Goal: Task Accomplishment & Management: Manage account settings

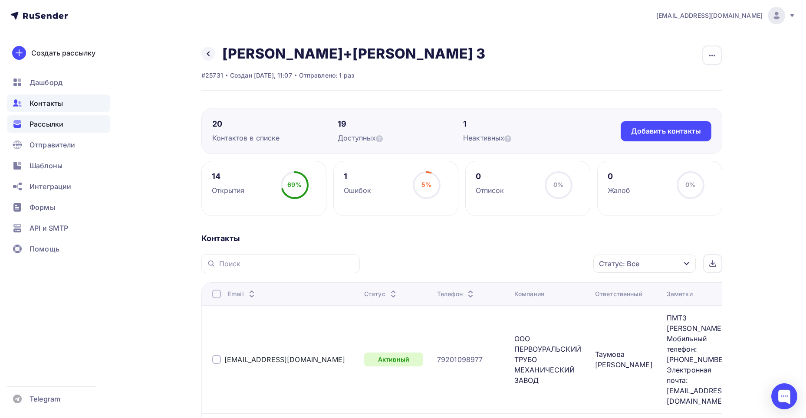
click at [66, 124] on div "Рассылки" at bounding box center [58, 123] width 103 height 17
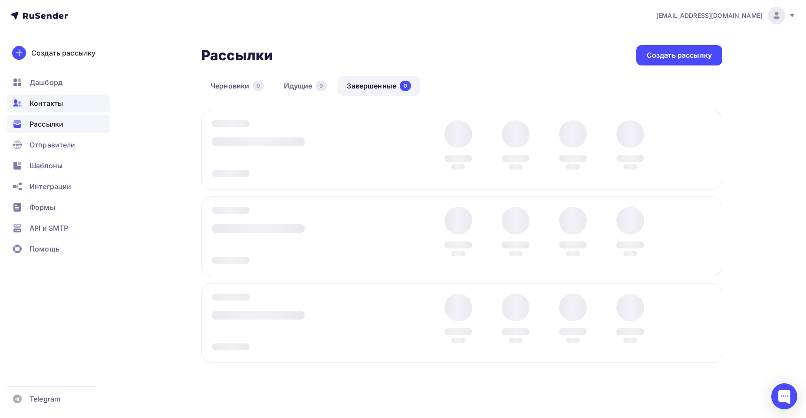
click at [60, 109] on div "Контакты" at bounding box center [58, 103] width 103 height 17
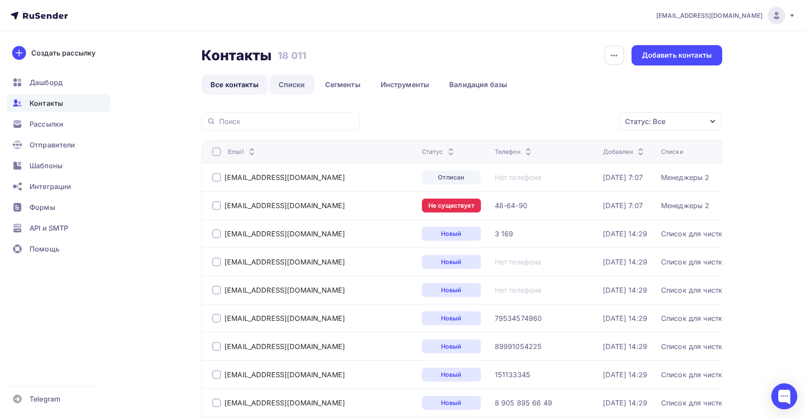
click at [286, 87] on link "Списки" at bounding box center [292, 85] width 45 height 20
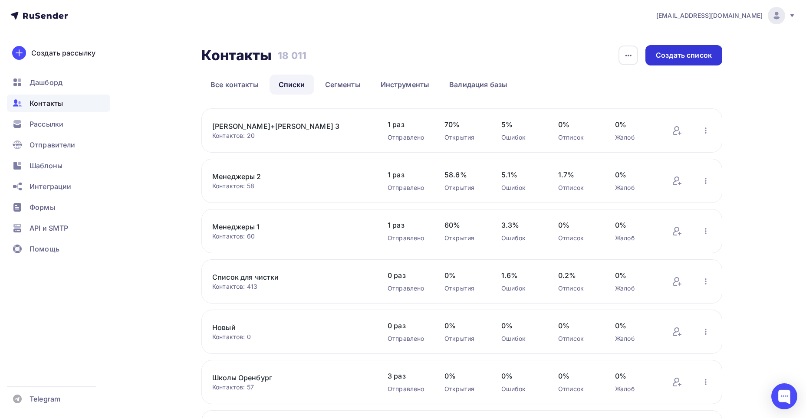
click at [667, 59] on div "Создать список" at bounding box center [684, 55] width 56 height 10
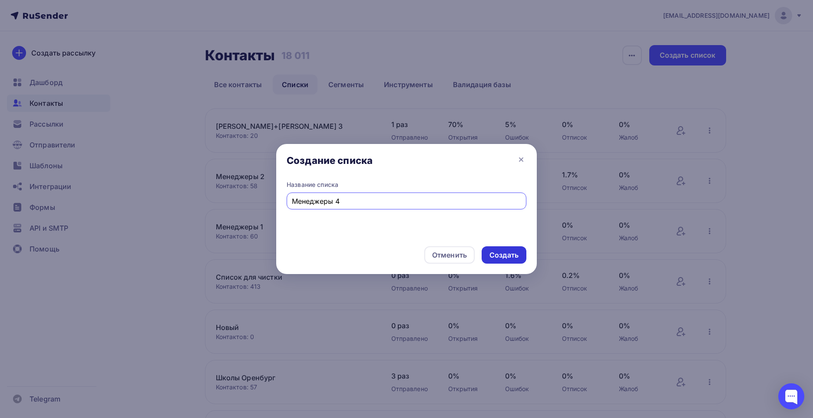
type input "Менеджеры 4"
click at [502, 252] on div "Создать" at bounding box center [503, 255] width 29 height 10
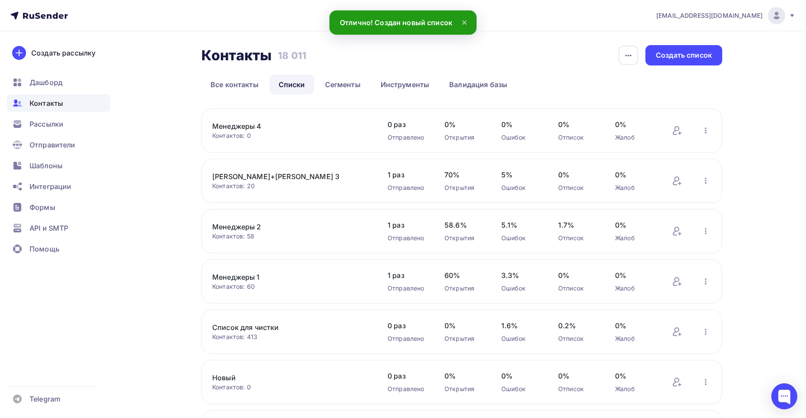
click at [228, 125] on link "Менеджеры 4" at bounding box center [286, 126] width 148 height 10
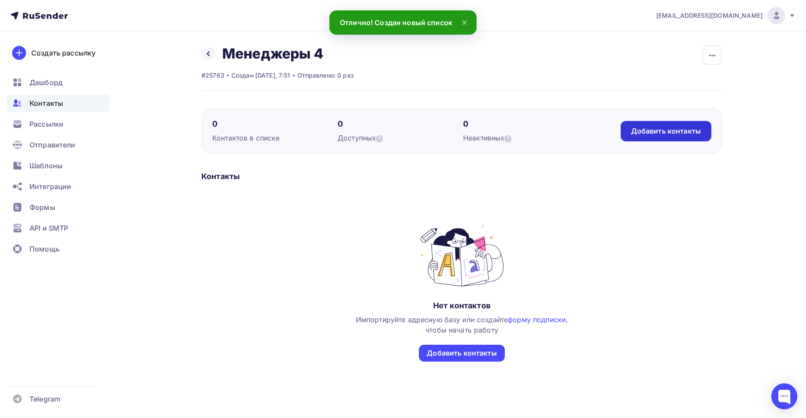
click at [654, 138] on div "Добавить контакты" at bounding box center [666, 131] width 91 height 20
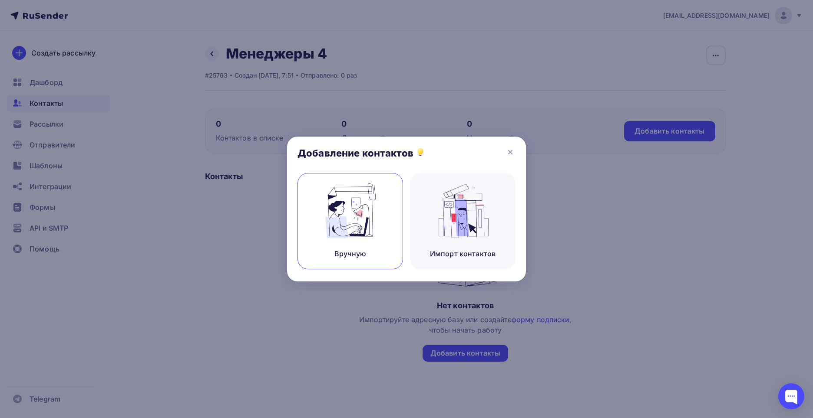
click at [365, 204] on img at bounding box center [350, 211] width 58 height 55
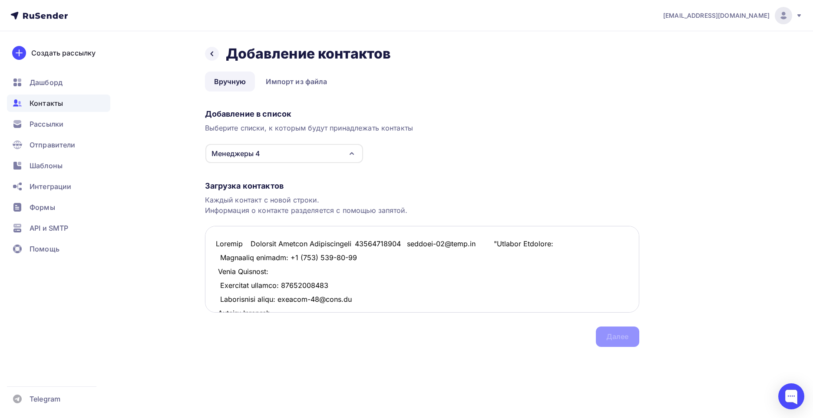
scroll to position [7033, 0]
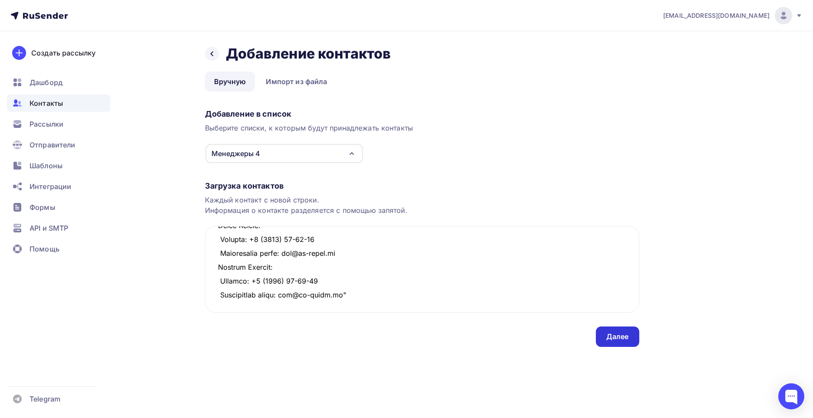
type textarea "Монолит Рогачева Татьяна Александровна 89867993719 monolit-56@list.ru "Наталия …"
click at [618, 336] on div "Далее" at bounding box center [617, 337] width 23 height 10
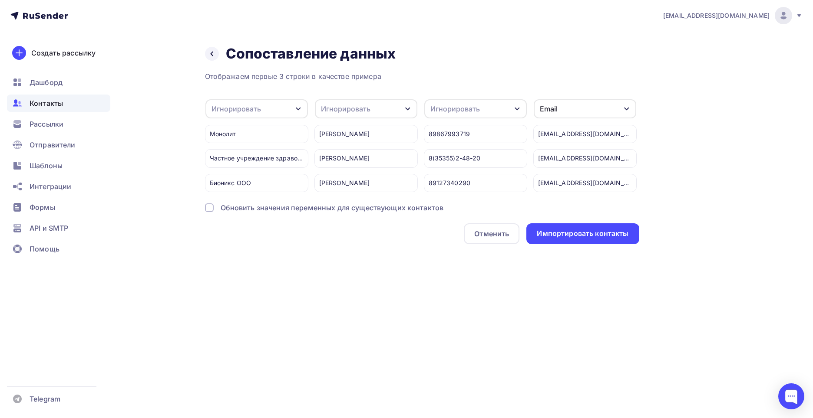
click at [233, 107] on div "Игнорировать" at bounding box center [235, 109] width 49 height 10
click at [241, 202] on div "Создать поле" at bounding box center [242, 198] width 61 height 22
type input "Компания"
drag, startPoint x: 236, startPoint y: 228, endPoint x: 255, endPoint y: 174, distance: 57.5
click at [236, 229] on div "Отображаем первые 3 строки в качестве примера Компания Игнорировать Имя Телефон…" at bounding box center [422, 157] width 434 height 173
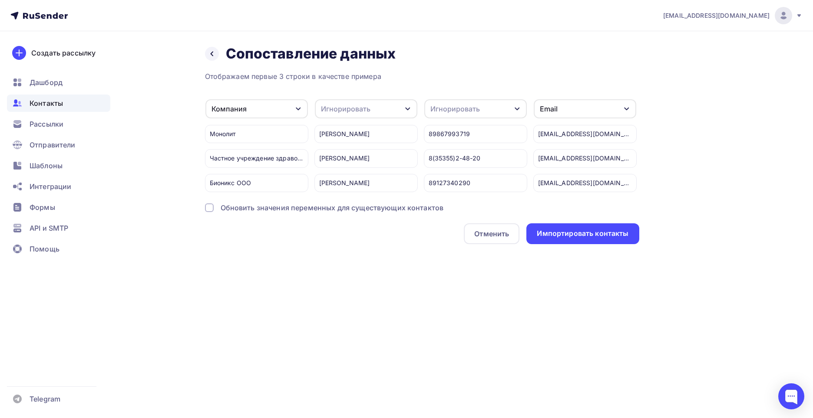
click at [331, 115] on div "Игнорировать" at bounding box center [366, 108] width 102 height 19
click at [343, 203] on div "Создать поле" at bounding box center [349, 198] width 61 height 22
type input "Ответственный"
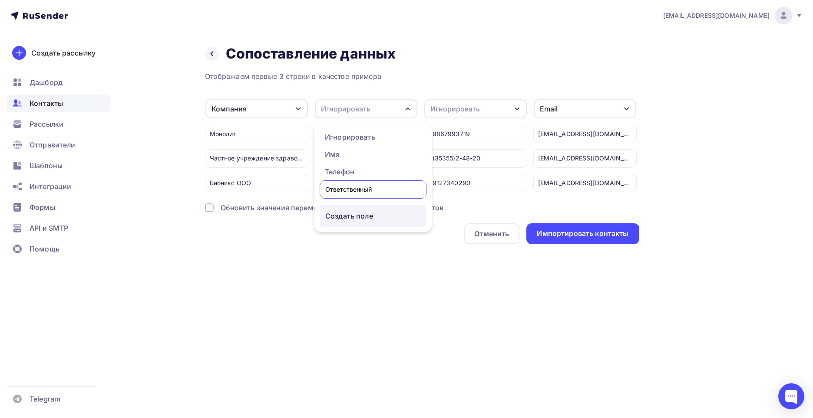
click at [345, 224] on div "Отображаем первые 3 строки в качестве примера Компания Игнорировать Имя Телефон…" at bounding box center [422, 157] width 434 height 173
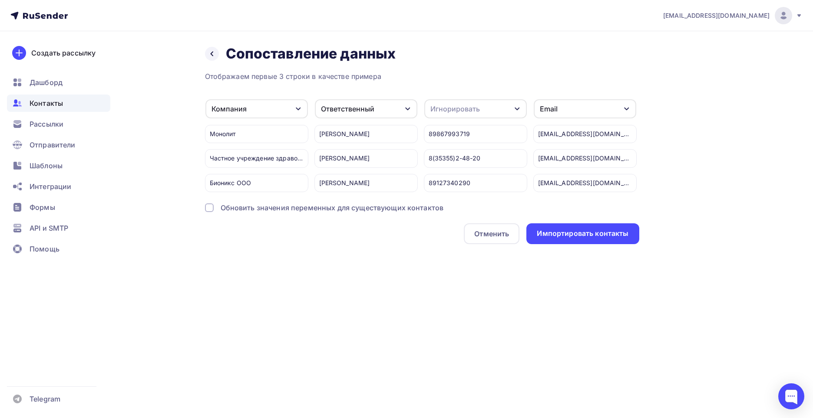
click at [439, 113] on div "Игнорировать" at bounding box center [454, 109] width 49 height 10
click at [446, 168] on div "Телефон" at bounding box center [459, 172] width 50 height 10
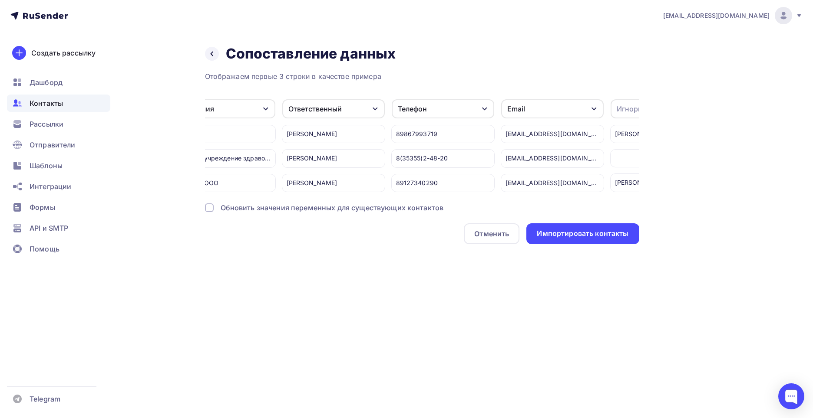
scroll to position [0, 107]
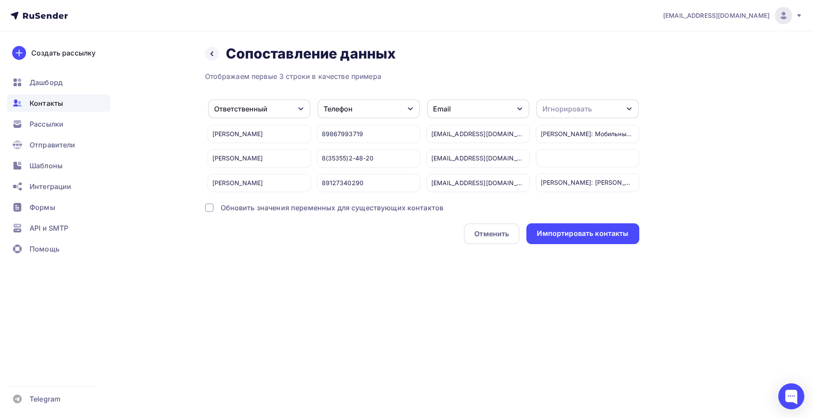
click at [588, 108] on div "Игнорировать" at bounding box center [566, 109] width 49 height 10
click at [586, 204] on div "Создать поле" at bounding box center [571, 198] width 61 height 22
type input "Заметки"
drag, startPoint x: 568, startPoint y: 223, endPoint x: 469, endPoint y: 217, distance: 99.6
click at [568, 223] on div "Отображаем первые 3 строки в качестве примера Компания Игнорировать Имя Создать…" at bounding box center [422, 157] width 434 height 173
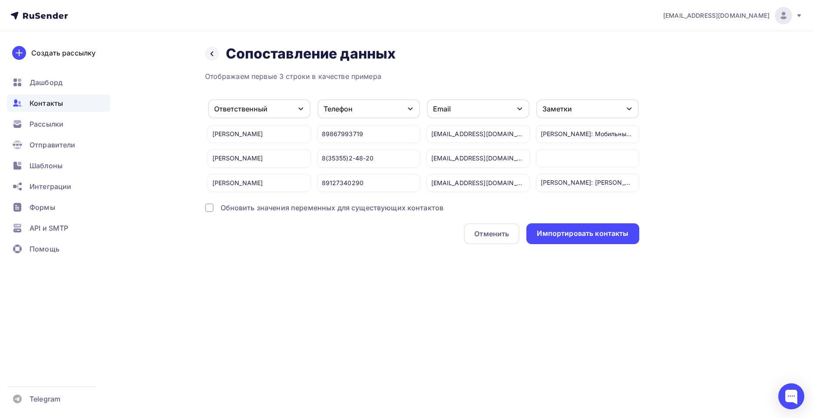
click at [401, 213] on div "Обновить значения переменных для существующих контактов" at bounding box center [332, 208] width 223 height 10
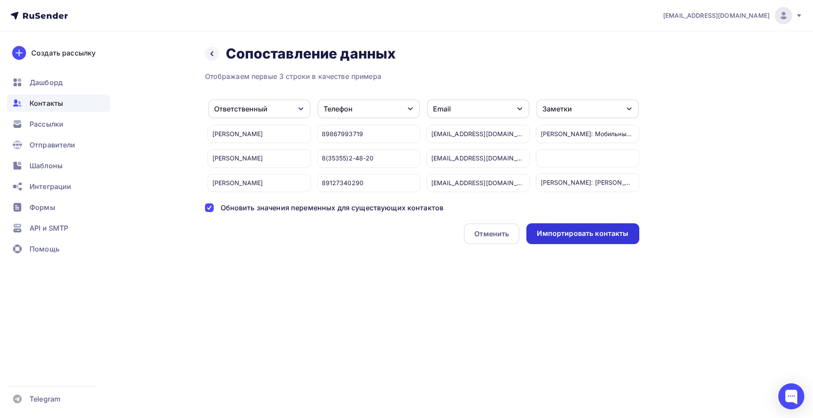
click at [583, 244] on div "Импортировать контакты" at bounding box center [582, 234] width 112 height 21
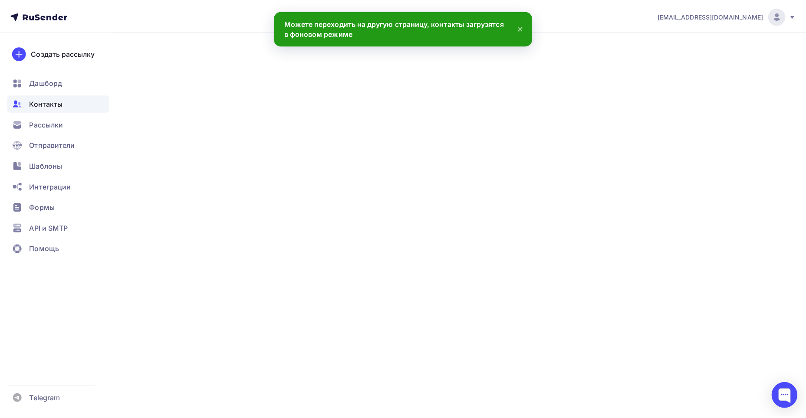
scroll to position [7046, 0]
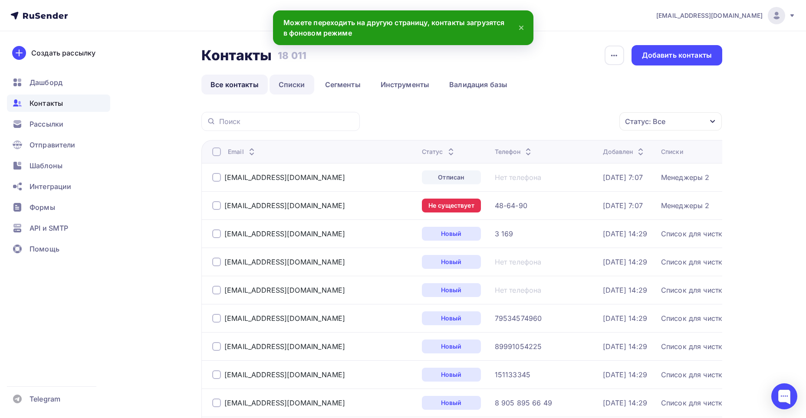
click at [289, 85] on link "Списки" at bounding box center [292, 85] width 45 height 20
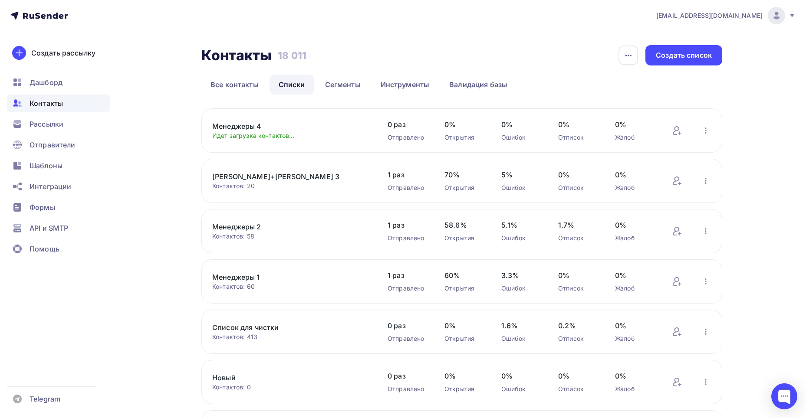
click at [244, 124] on link "Менеджеры 4" at bounding box center [286, 126] width 148 height 10
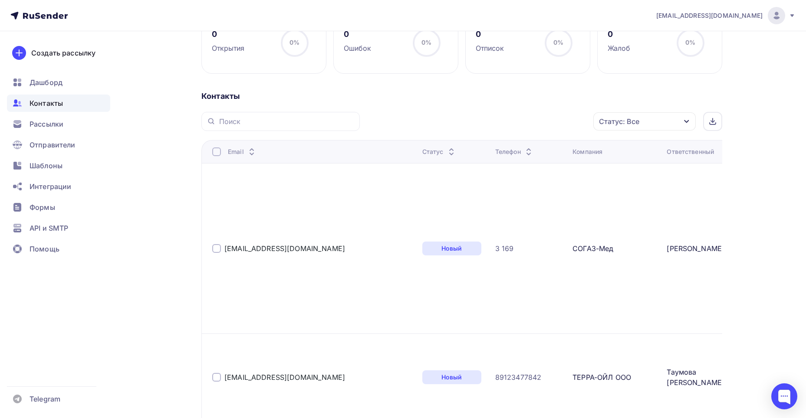
scroll to position [136, 0]
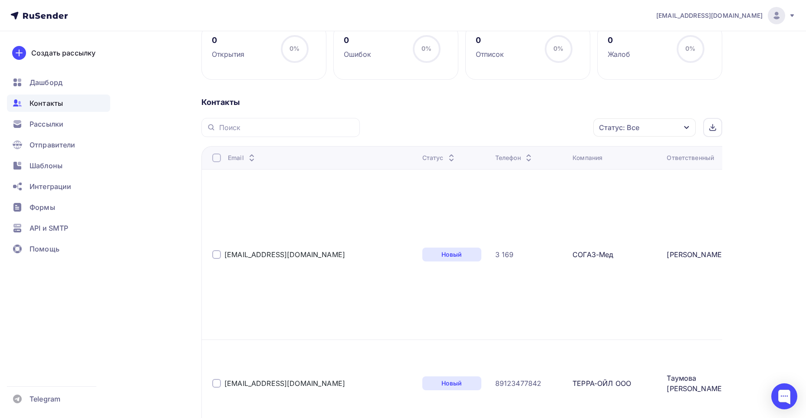
click at [665, 128] on div "Статус: Все" at bounding box center [644, 127] width 102 height 18
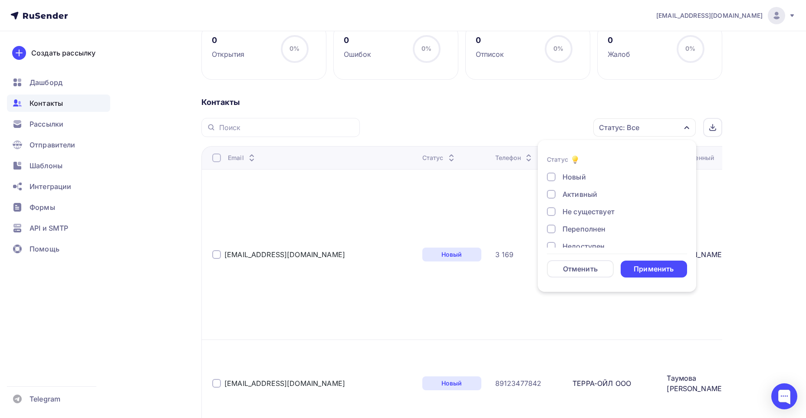
click at [552, 208] on div at bounding box center [551, 211] width 9 height 9
click at [553, 228] on div at bounding box center [551, 229] width 9 height 9
click at [553, 202] on div at bounding box center [551, 203] width 9 height 9
click at [552, 220] on div at bounding box center [551, 220] width 9 height 9
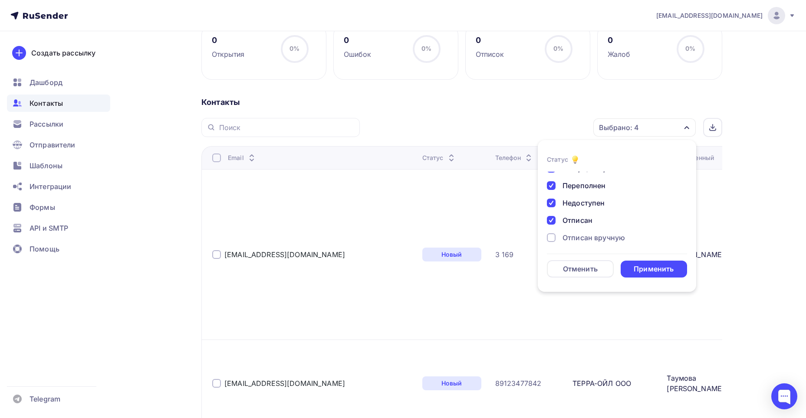
drag, startPoint x: 554, startPoint y: 239, endPoint x: 558, endPoint y: 229, distance: 10.7
click at [554, 237] on div at bounding box center [551, 238] width 9 height 9
drag, startPoint x: 554, startPoint y: 237, endPoint x: 605, endPoint y: 246, distance: 52.0
click at [554, 237] on div at bounding box center [551, 235] width 9 height 9
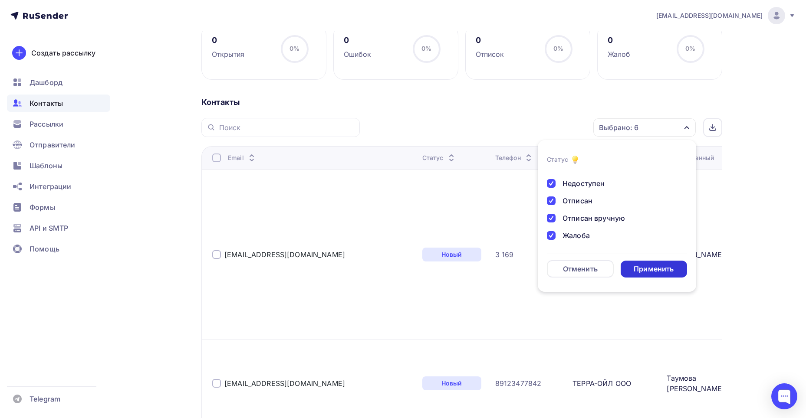
click at [659, 265] on div "Применить" at bounding box center [654, 269] width 40 height 10
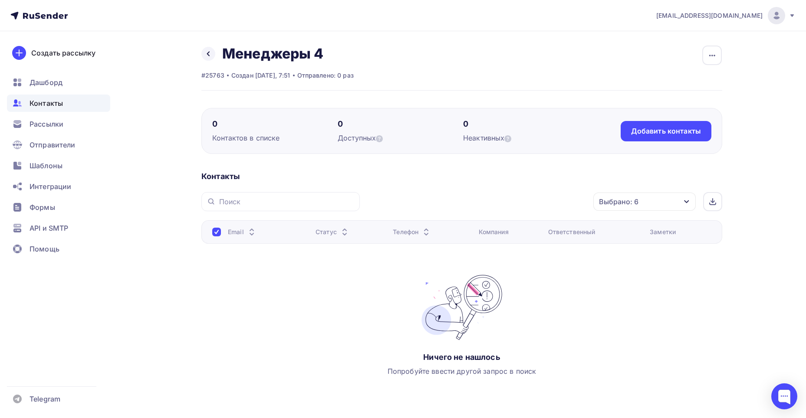
scroll to position [0, 0]
click at [627, 203] on div "Выбрано: 6" at bounding box center [618, 202] width 39 height 10
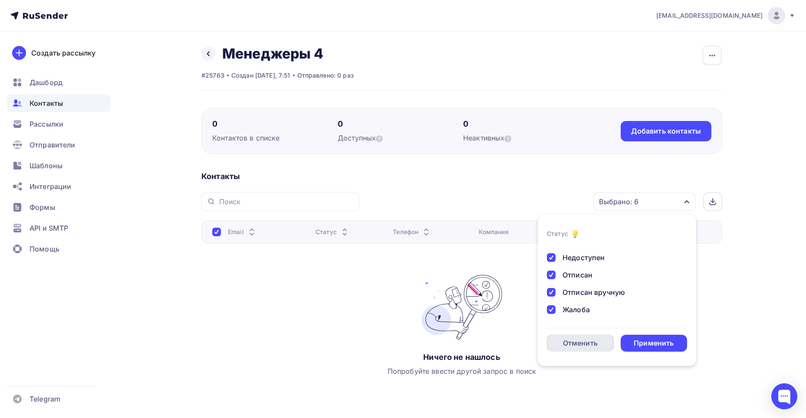
click at [581, 342] on div "Отменить" at bounding box center [580, 343] width 35 height 10
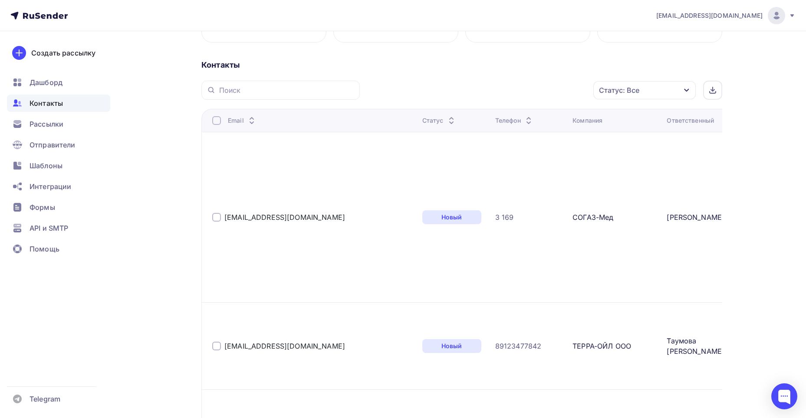
scroll to position [5324, 0]
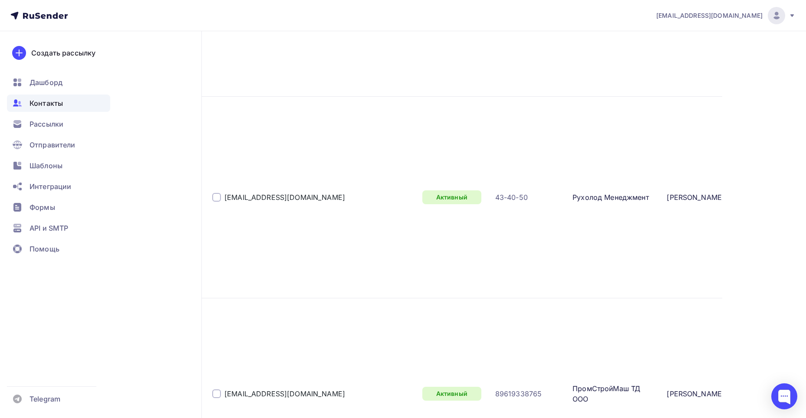
click at [257, 326] on div "100" at bounding box center [295, 324] width 83 height 10
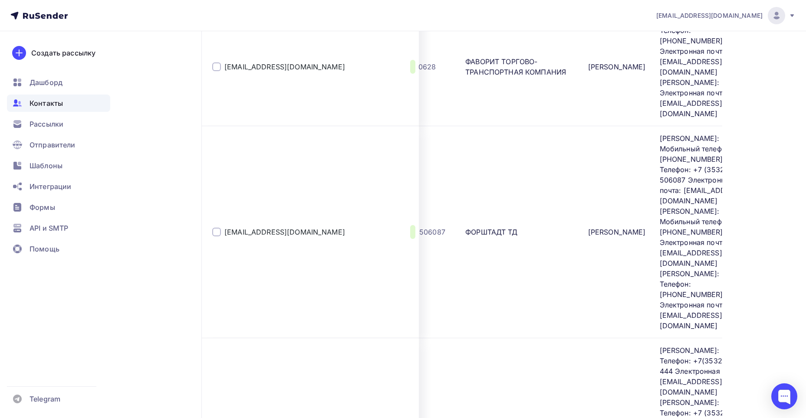
scroll to position [6775, 0]
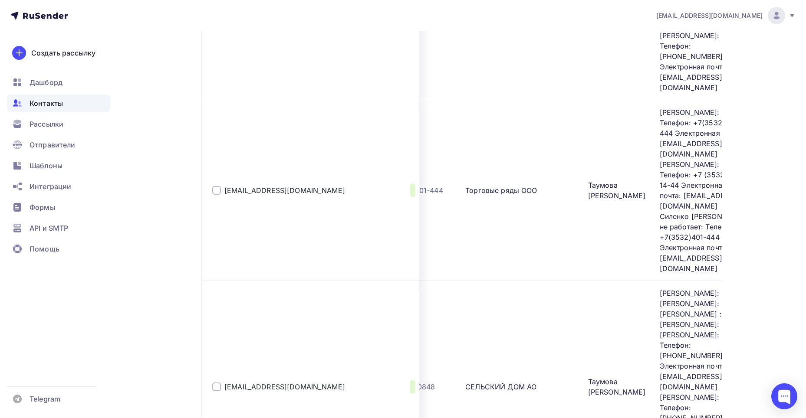
drag, startPoint x: 224, startPoint y: 169, endPoint x: 708, endPoint y: 312, distance: 505.4
copy tbody "chebotareva.oksana@sogaz-med.ru Новый 3 169 СОГАЗ-Мед Рыжкова Анастасия Алексан…"
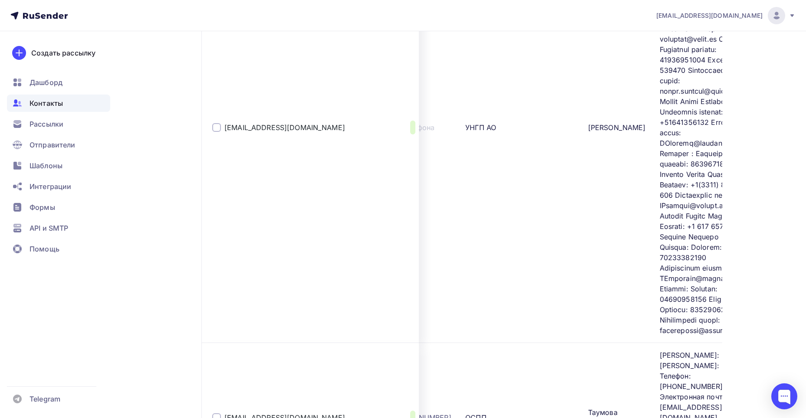
scroll to position [4244, 0]
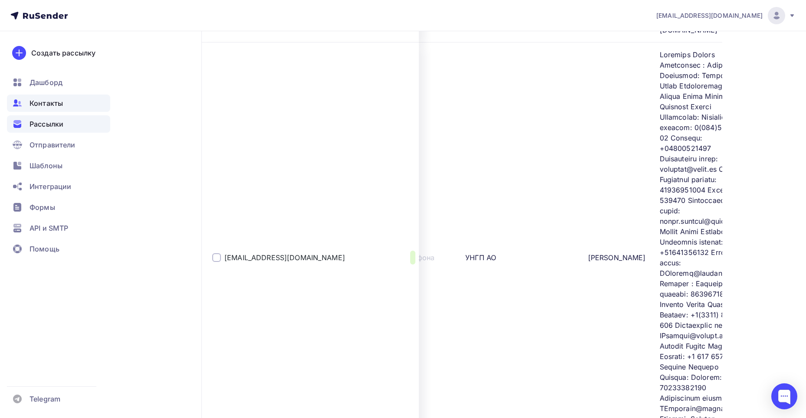
click at [64, 123] on div "Рассылки" at bounding box center [58, 123] width 103 height 17
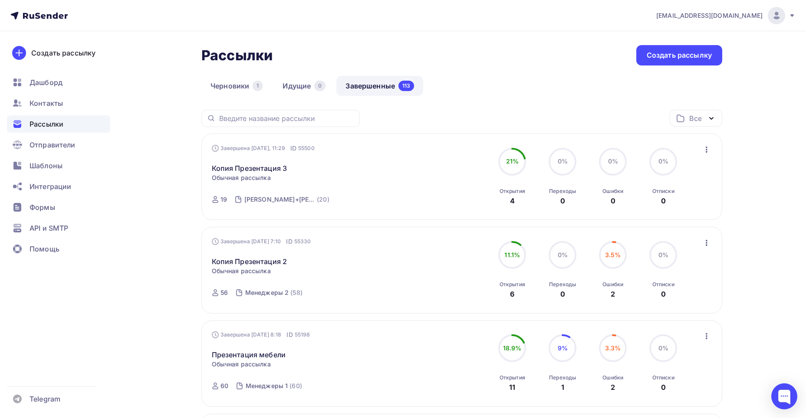
click at [704, 148] on icon "button" at bounding box center [706, 150] width 10 height 10
click at [694, 206] on div "Копировать в новую" at bounding box center [666, 207] width 89 height 10
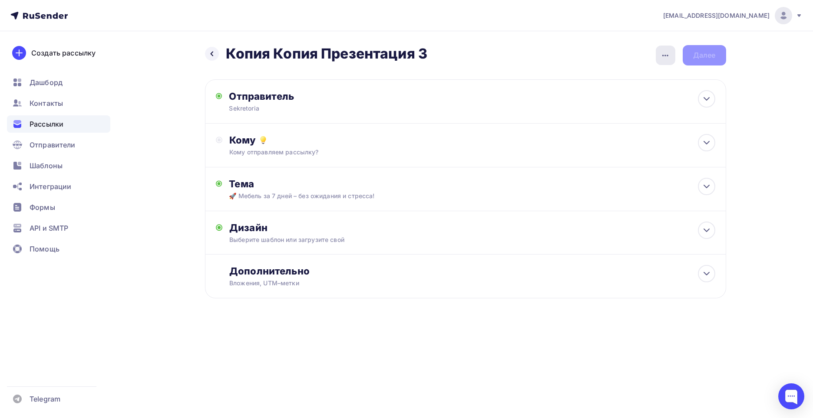
click at [662, 56] on icon "button" at bounding box center [665, 56] width 6 height 2
click at [599, 97] on div "Переименовать рассылку" at bounding box center [620, 100] width 108 height 10
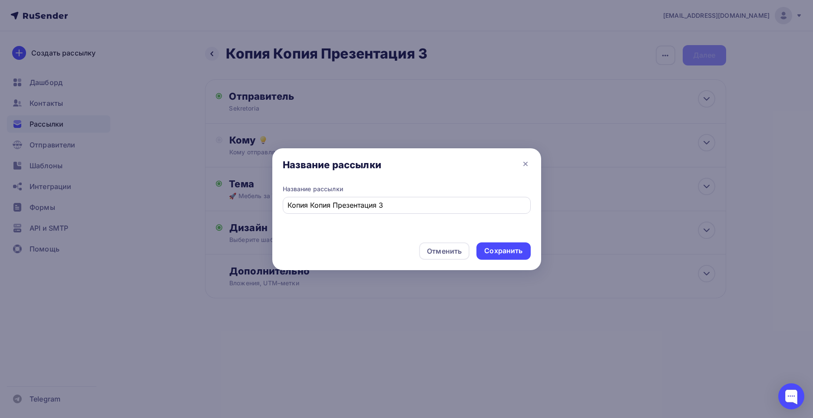
click at [315, 198] on div "Копия Копия Презентация 3" at bounding box center [407, 205] width 248 height 17
click at [319, 204] on input "Копия Копия Презентация 3" at bounding box center [406, 205] width 238 height 10
click at [369, 204] on input "Копия Презентация 3" at bounding box center [406, 205] width 238 height 10
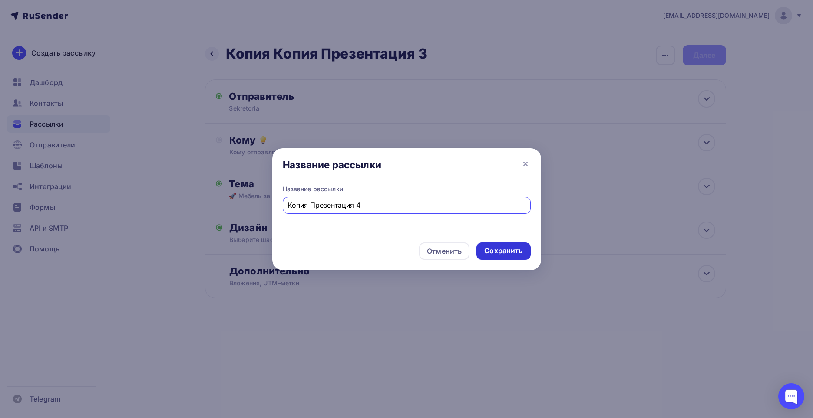
type input "Копия Презентация 4"
click at [503, 247] on div "Сохранить" at bounding box center [503, 251] width 38 height 10
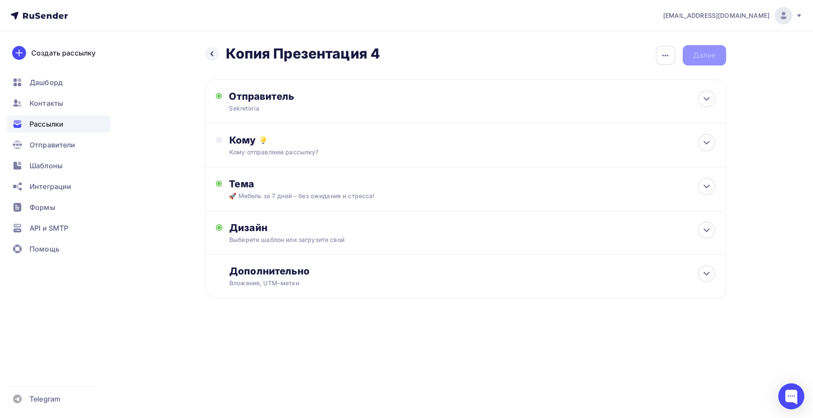
click at [309, 146] on div "Кому Кому отправляем рассылку? Списки получателей Выберите список Все списки id…" at bounding box center [471, 145] width 485 height 23
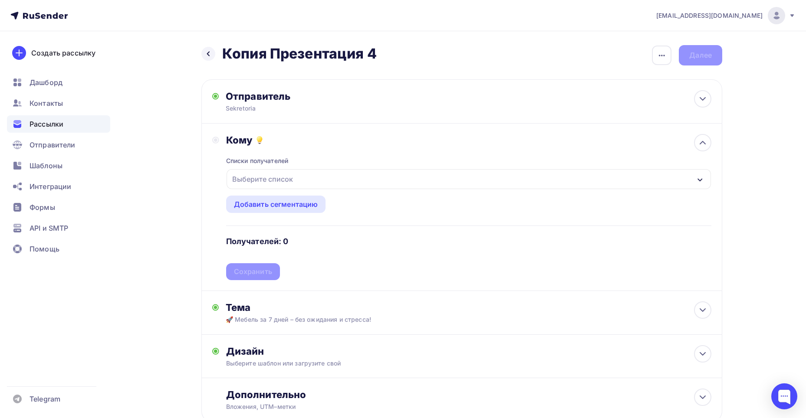
click at [296, 180] on div "Выберите список" at bounding box center [469, 179] width 484 height 20
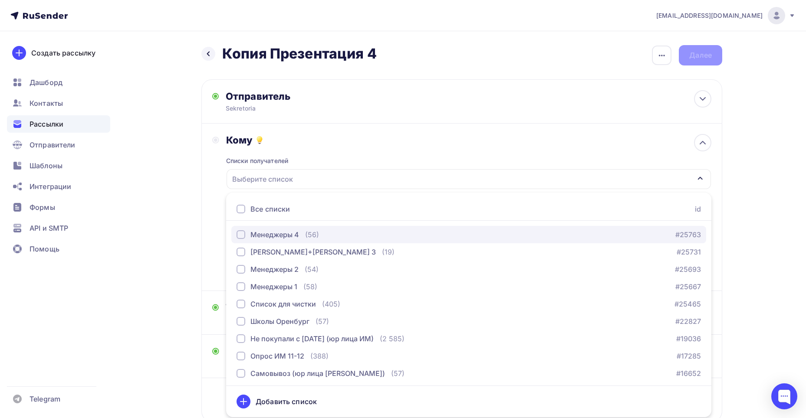
click at [243, 232] on div "button" at bounding box center [241, 234] width 9 height 9
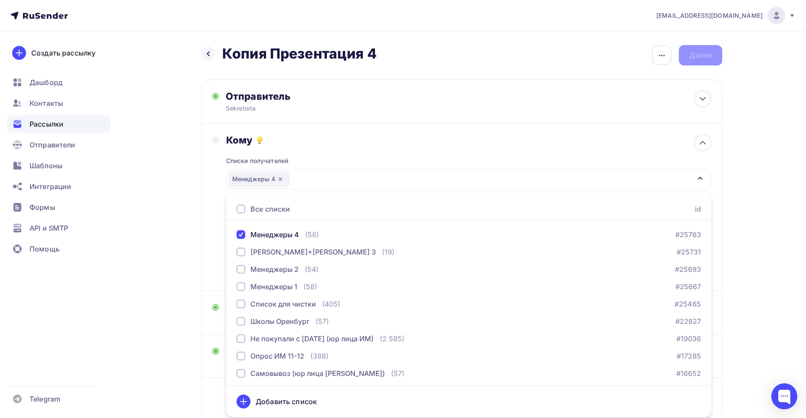
click at [205, 159] on div "Кому Списки получателей Менеджеры 4 Все списки id Менеджеры 4 (56) #25763 Таумо…" at bounding box center [461, 208] width 521 height 168
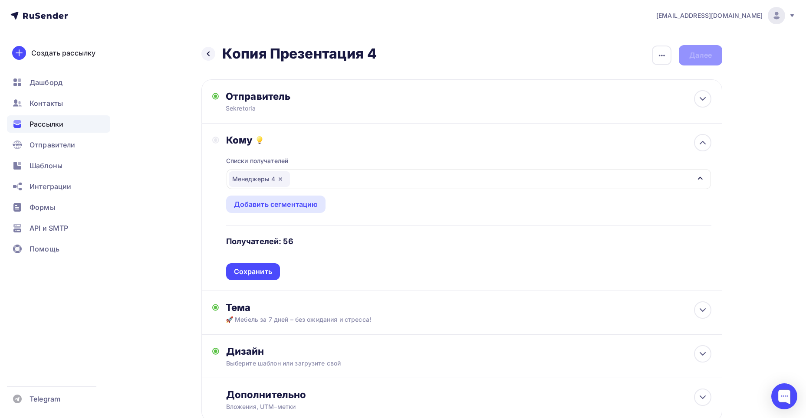
click at [247, 274] on div "Сохранить" at bounding box center [253, 272] width 38 height 10
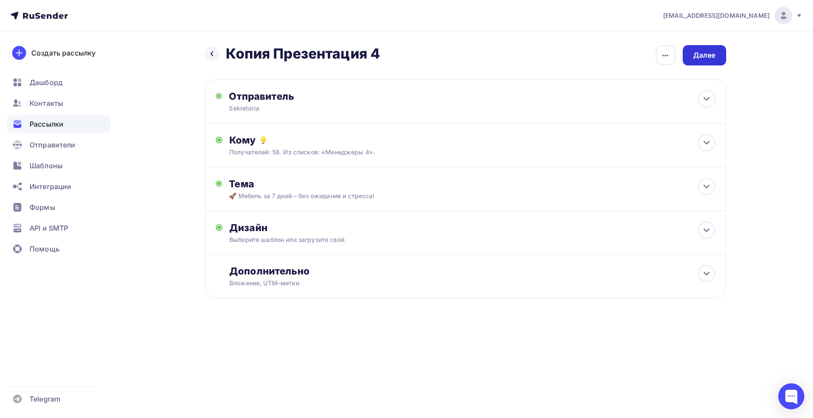
click at [713, 52] on div "Далее" at bounding box center [704, 55] width 23 height 10
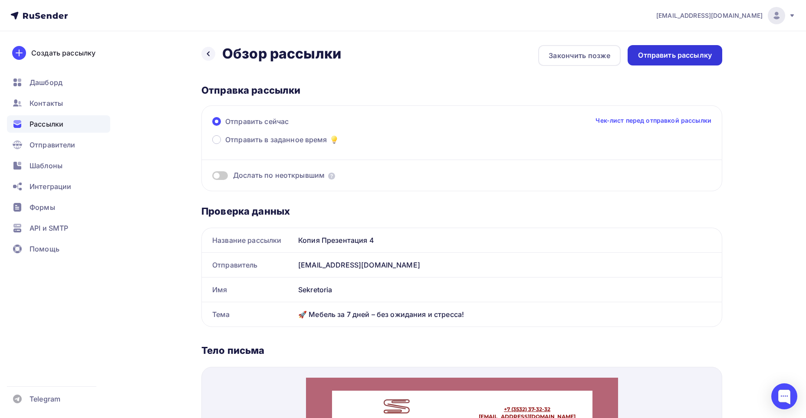
click at [665, 56] on div "Отправить рассылку" at bounding box center [675, 55] width 74 height 10
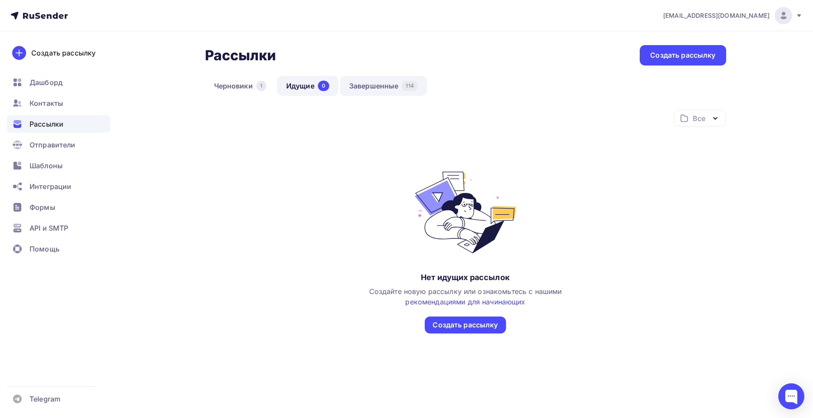
click at [377, 86] on link "Завершенные 114" at bounding box center [383, 86] width 87 height 20
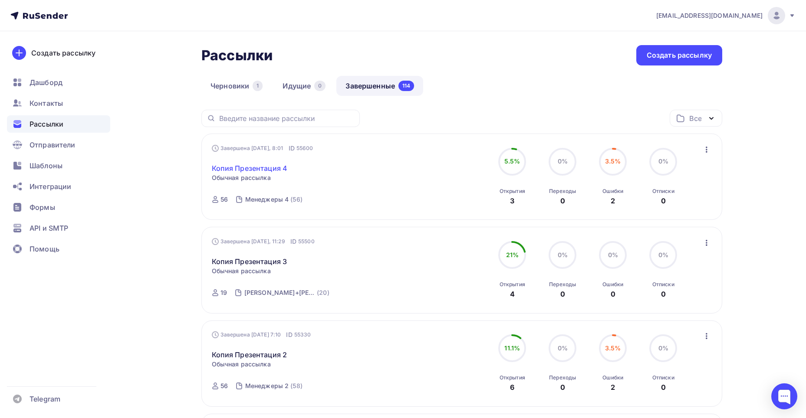
click at [270, 169] on link "Копия Презентация 4" at bounding box center [250, 168] width 76 height 10
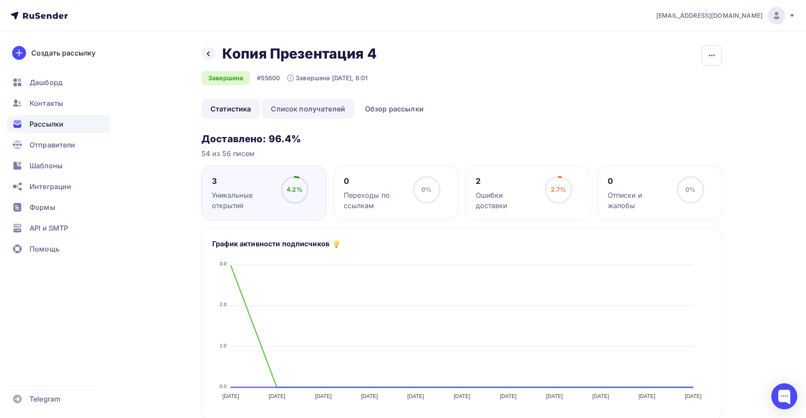
click at [287, 111] on link "Список получателей" at bounding box center [308, 109] width 92 height 20
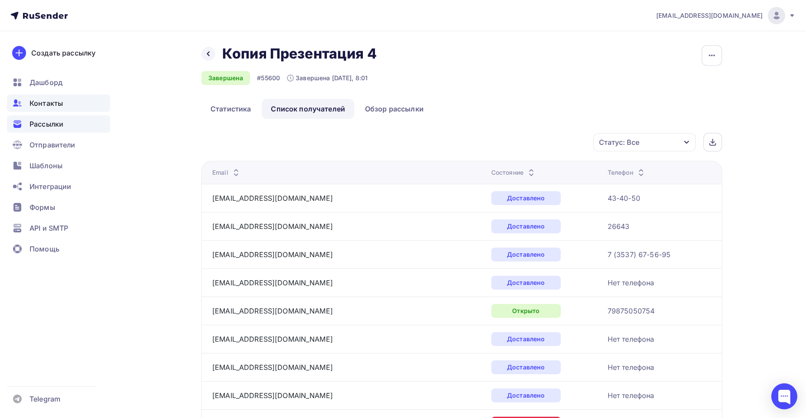
click at [60, 101] on span "Контакты" at bounding box center [46, 103] width 33 height 10
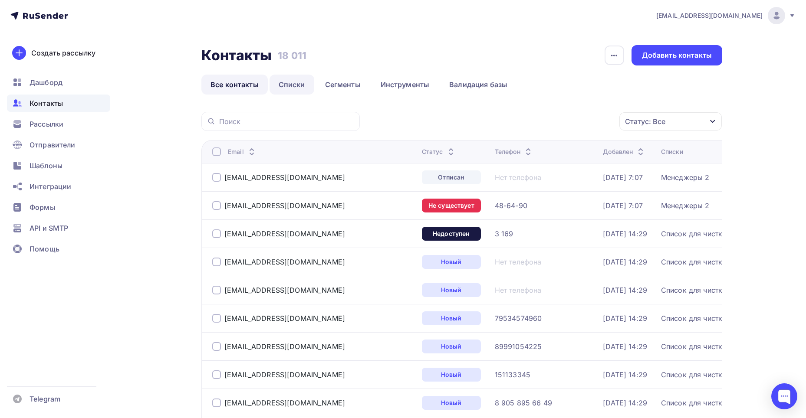
click at [286, 89] on link "Списки" at bounding box center [292, 85] width 45 height 20
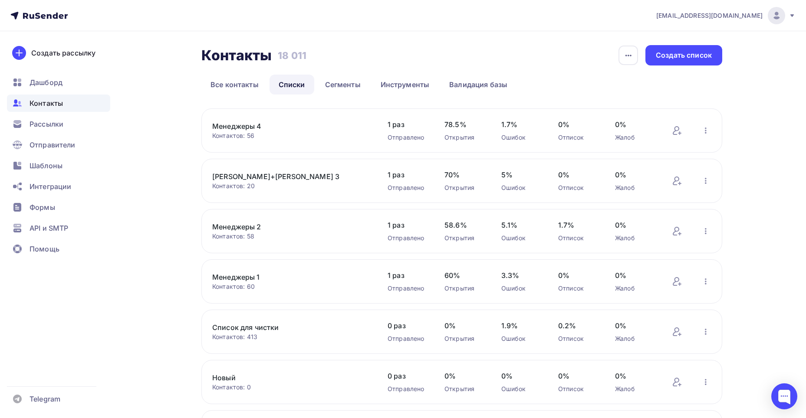
click at [256, 123] on link "Менеджеры 4" at bounding box center [286, 126] width 148 height 10
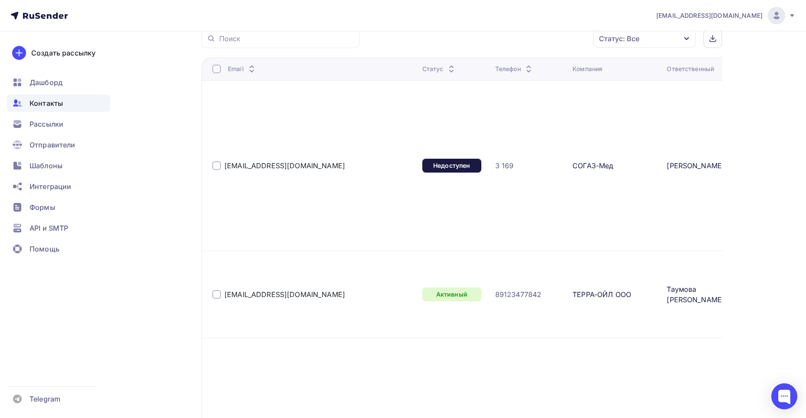
scroll to position [217, 0]
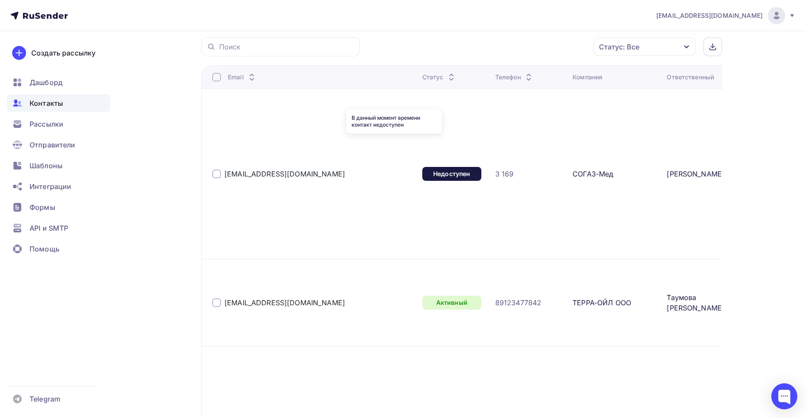
drag, startPoint x: 369, startPoint y: 145, endPoint x: 416, endPoint y: 144, distance: 46.9
click at [422, 167] on div "Недоступен" at bounding box center [451, 174] width 59 height 14
copy div "Недоступен"
click at [422, 296] on div "Активный" at bounding box center [451, 303] width 59 height 14
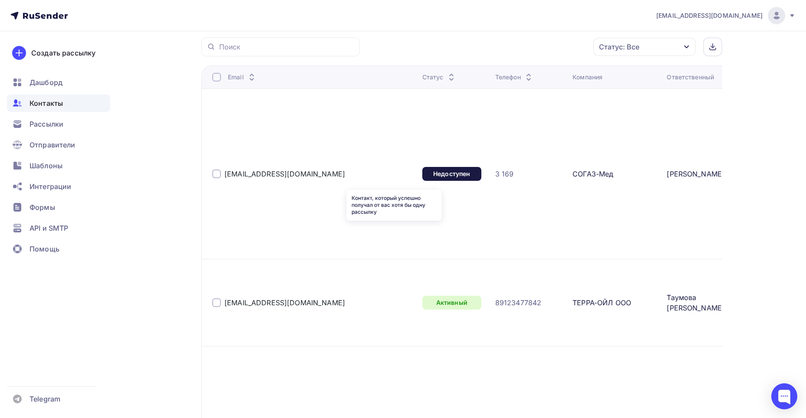
copy div "Активный"
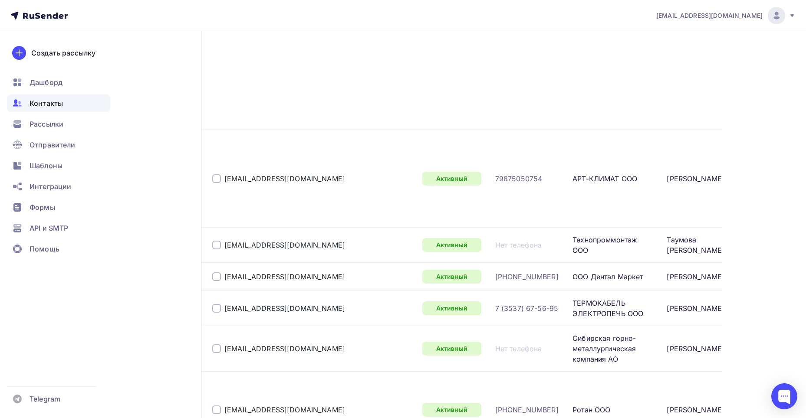
scroll to position [868, 0]
